Goal: Task Accomplishment & Management: Use online tool/utility

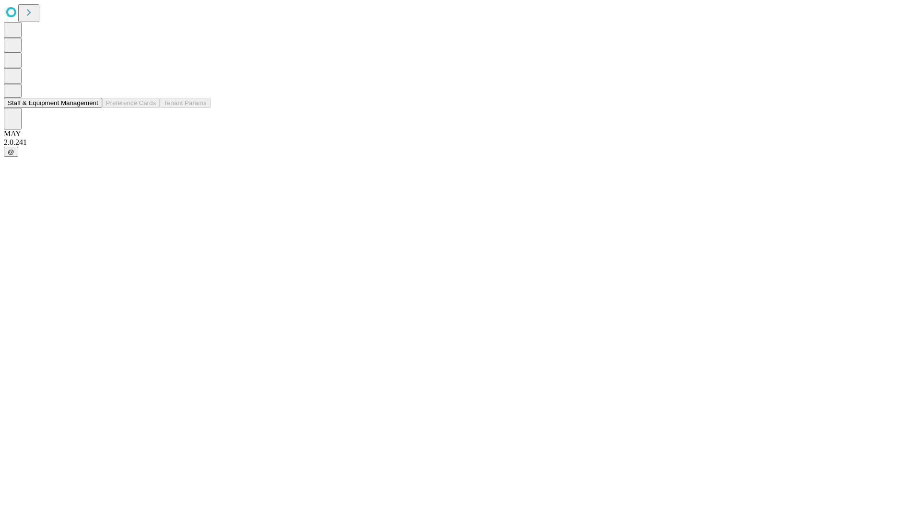
click at [92, 108] on button "Staff & Equipment Management" at bounding box center [53, 103] width 98 height 10
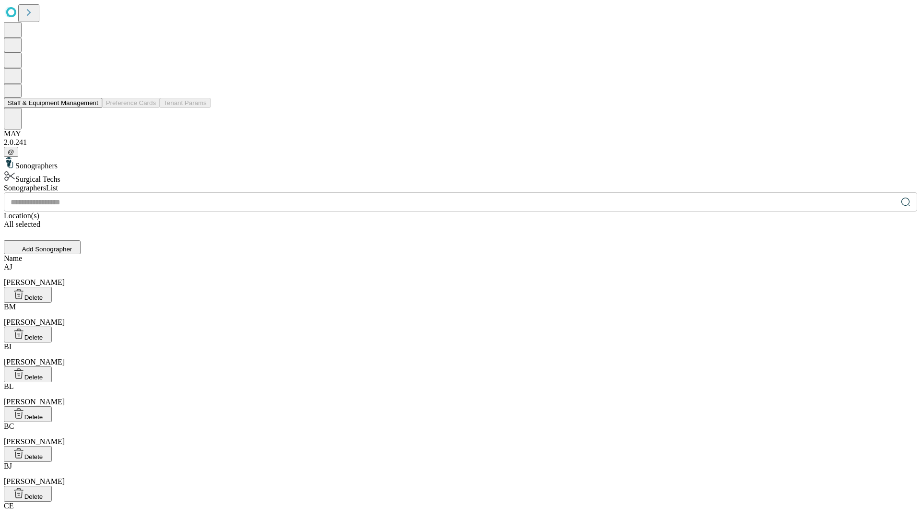
click at [92, 108] on button "Staff & Equipment Management" at bounding box center [53, 103] width 98 height 10
